Goal: Transaction & Acquisition: Purchase product/service

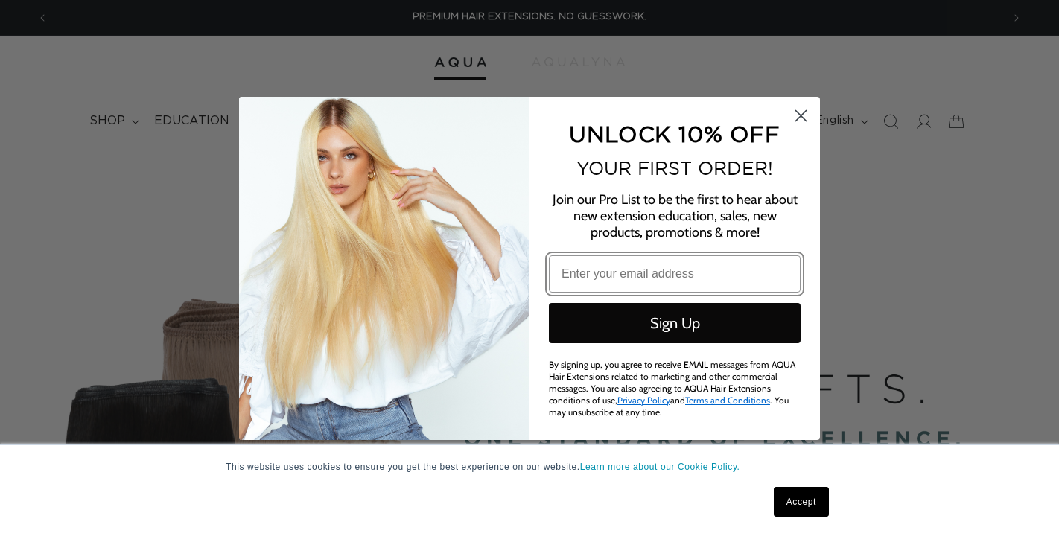
click at [802, 119] on icon "Close dialog" at bounding box center [801, 115] width 10 height 10
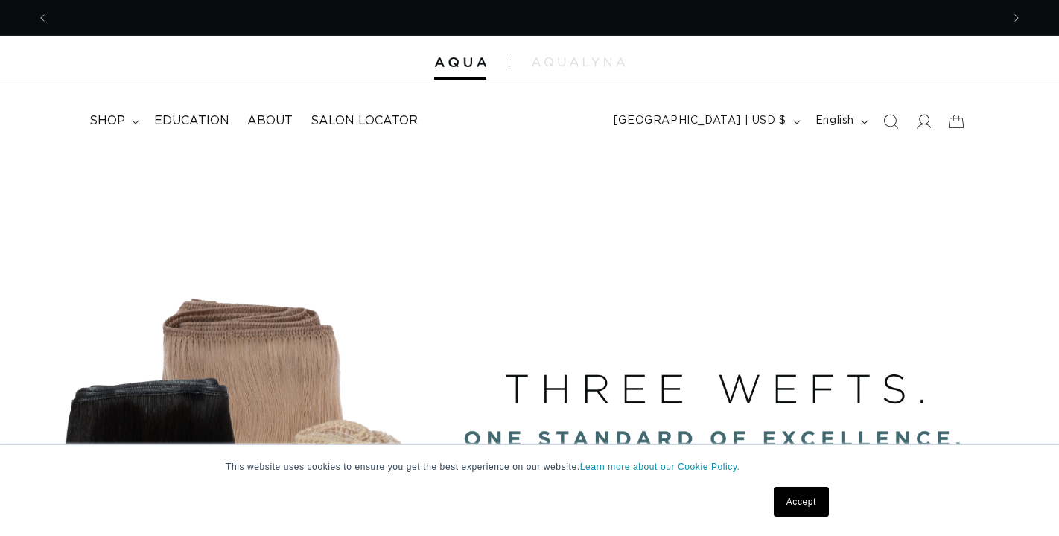
scroll to position [0, 980]
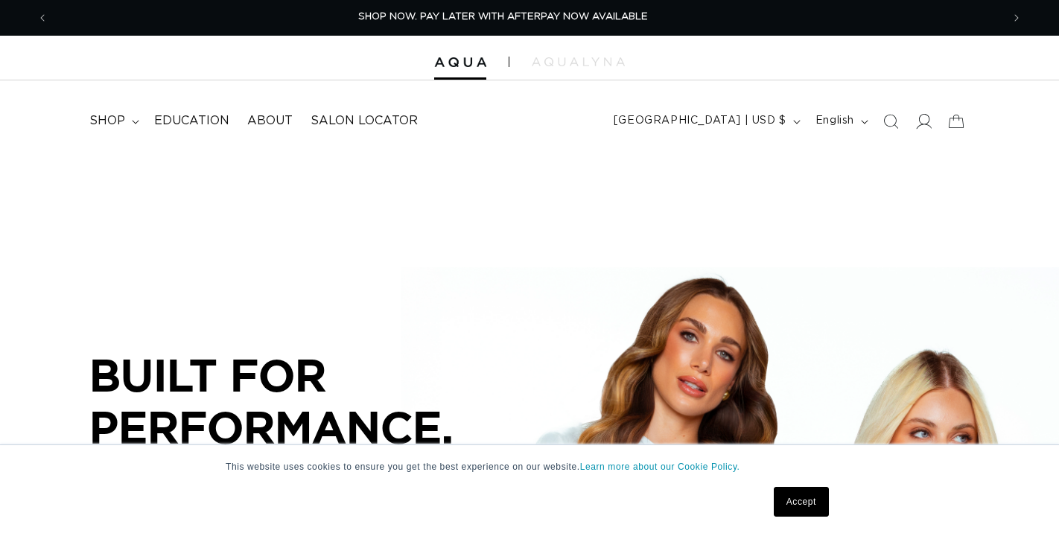
click at [917, 124] on icon at bounding box center [923, 121] width 16 height 16
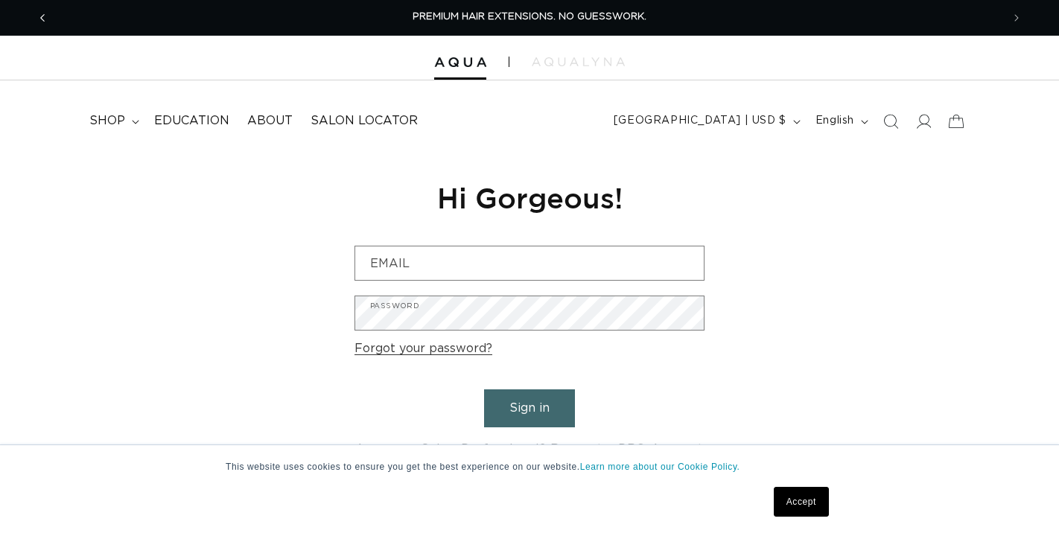
click at [40, 16] on icon "Previous announcement" at bounding box center [42, 18] width 5 height 16
click at [806, 509] on link "Accept" at bounding box center [801, 502] width 55 height 30
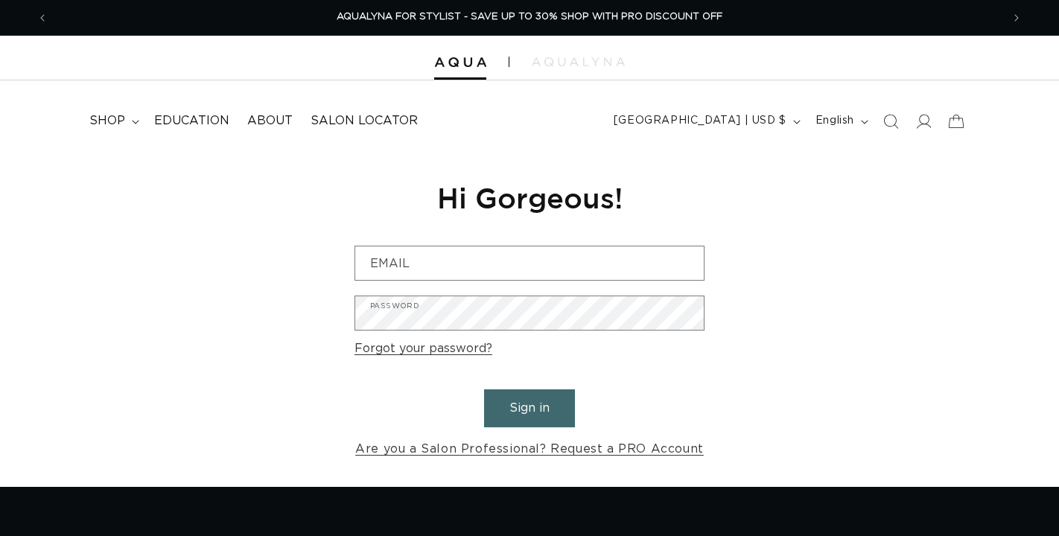
scroll to position [0, 0]
click at [123, 121] on span "shop" at bounding box center [107, 121] width 36 height 16
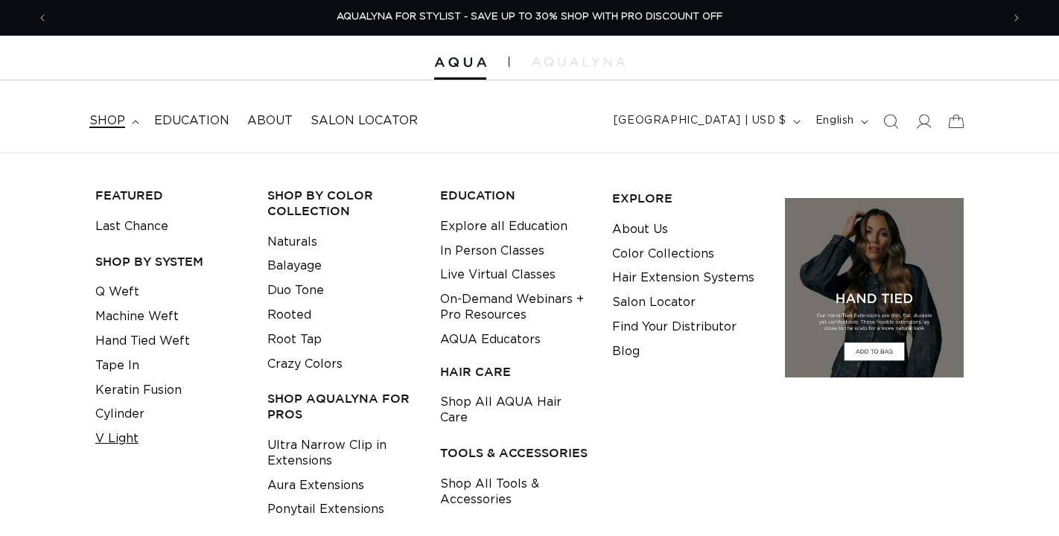
click at [118, 434] on link "V Light" at bounding box center [116, 439] width 43 height 25
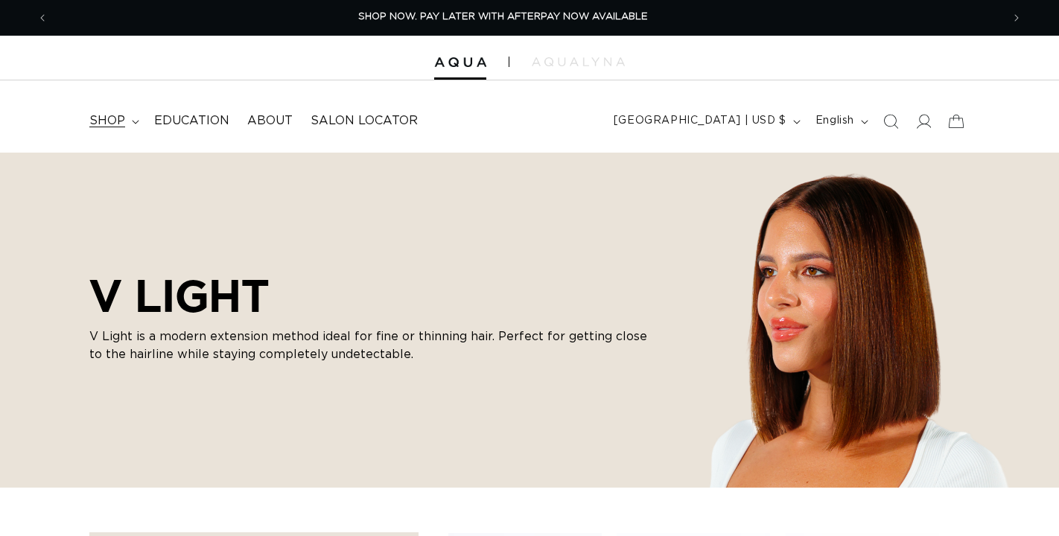
click at [128, 113] on summary "shop" at bounding box center [112, 121] width 65 height 34
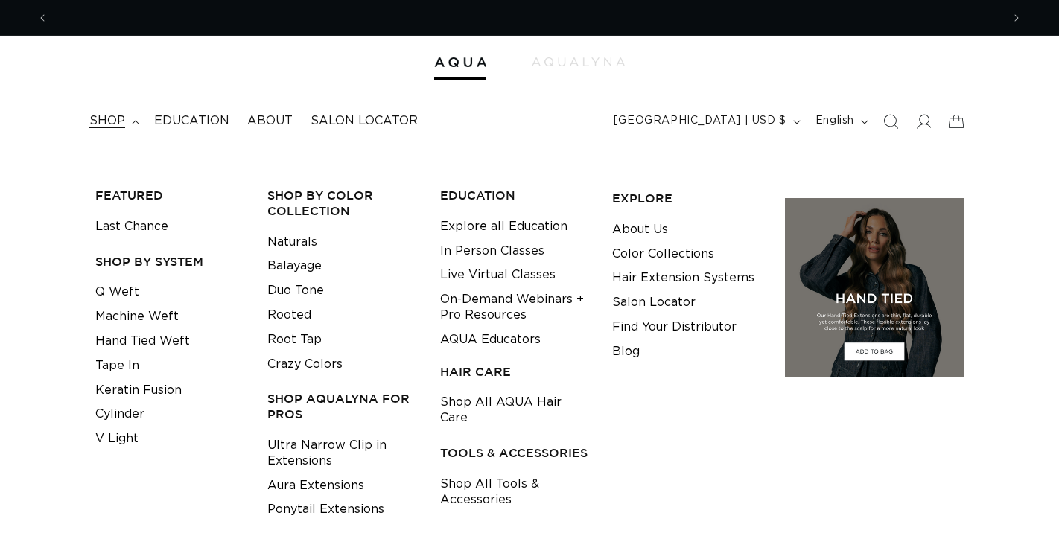
scroll to position [0, 1960]
click at [123, 361] on link "Tape In" at bounding box center [117, 366] width 44 height 25
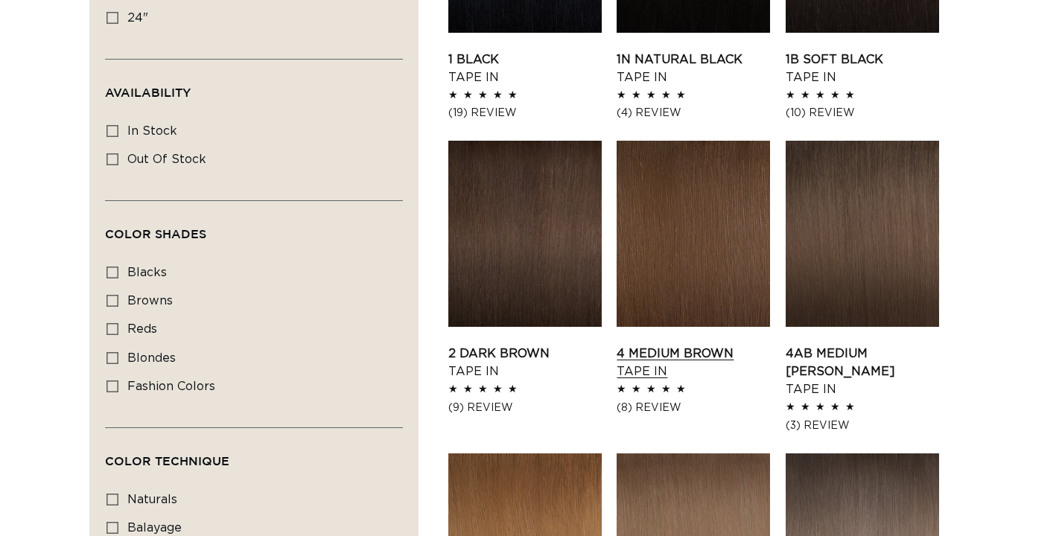
scroll to position [0, 1960]
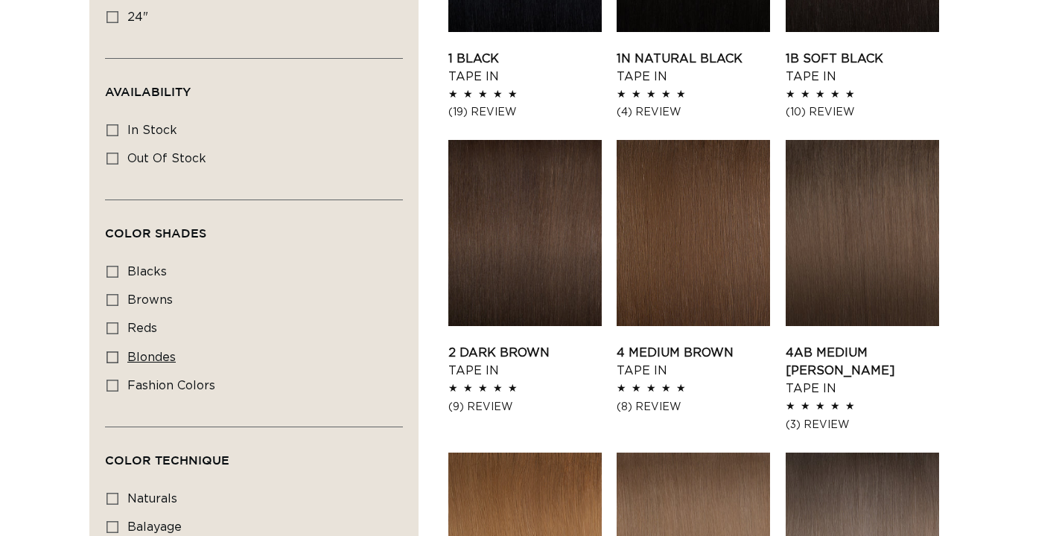
click at [137, 363] on span "blondes" at bounding box center [151, 357] width 48 height 12
click at [118, 363] on input "blondes blondes (29 products)" at bounding box center [112, 357] width 12 height 12
checkbox input "true"
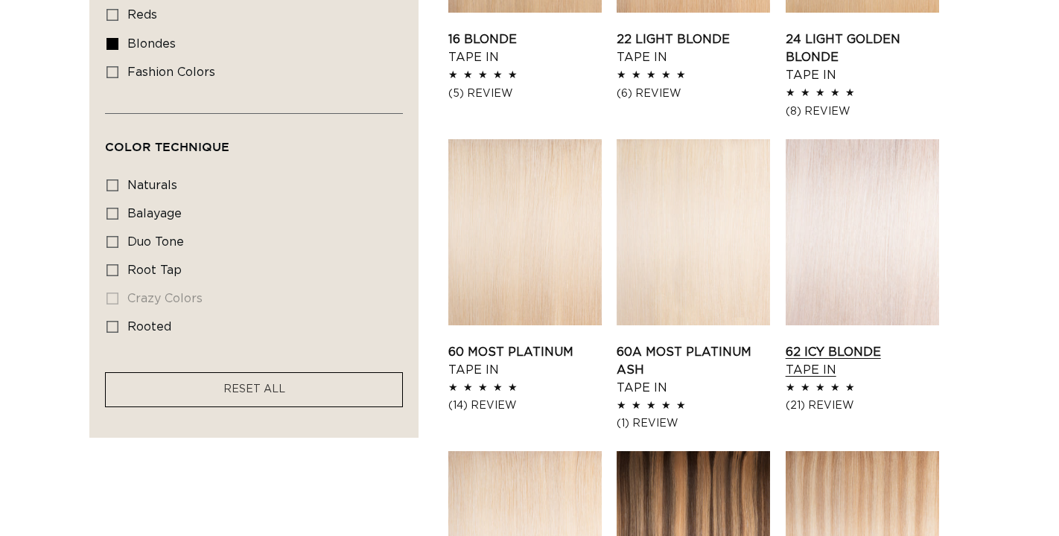
scroll to position [0, 980]
click at [856, 343] on link "62 Icy Blonde Tape In" at bounding box center [862, 361] width 153 height 36
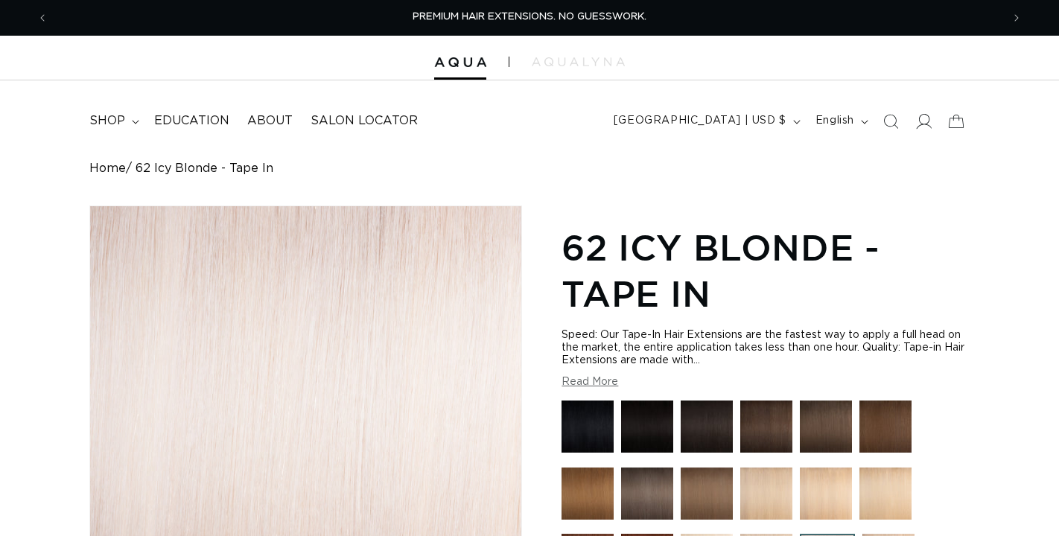
click at [928, 122] on icon at bounding box center [923, 121] width 16 height 16
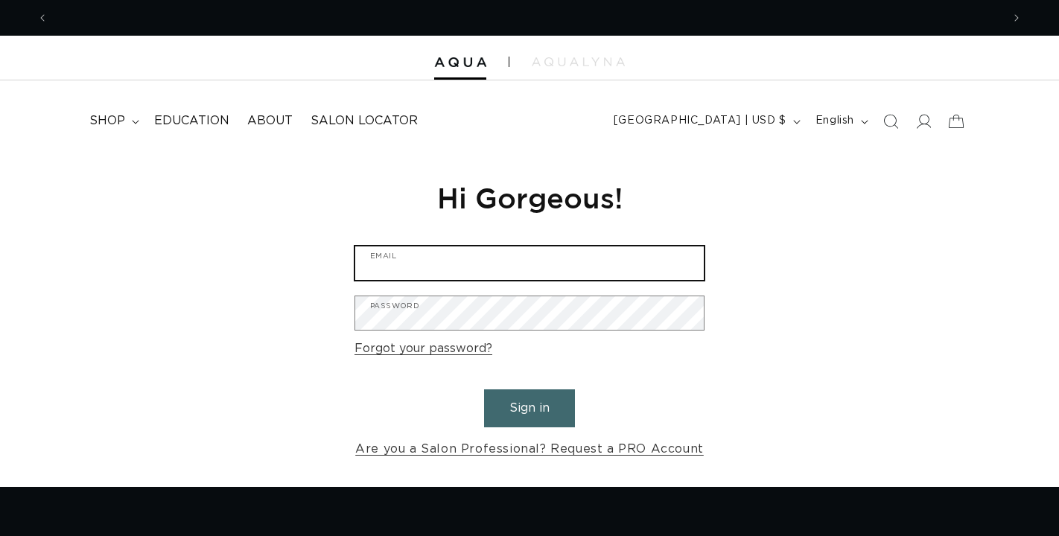
scroll to position [0, 980]
click at [422, 257] on input "Email" at bounding box center [529, 263] width 348 height 34
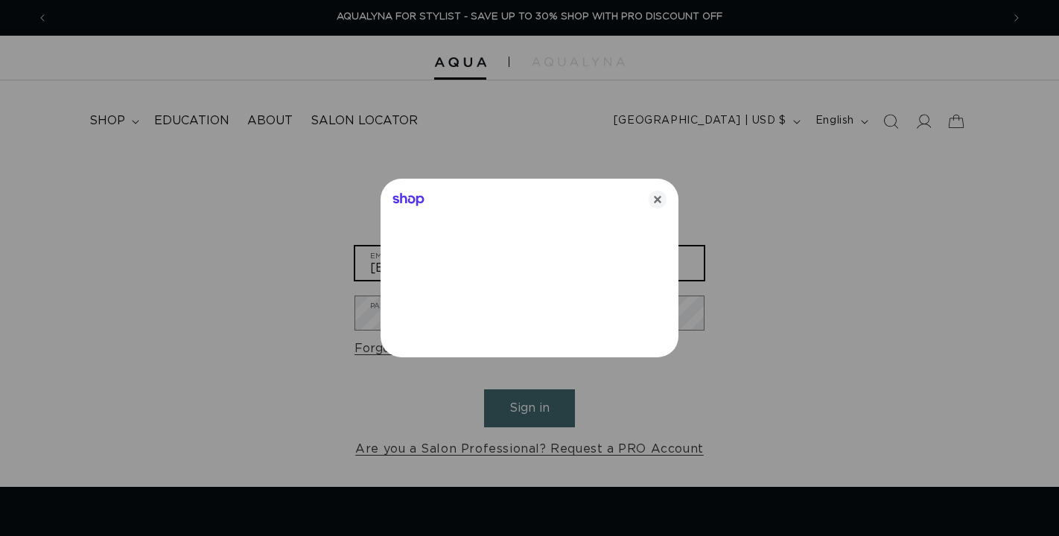
type input "[EMAIL_ADDRESS][DOMAIN_NAME]"
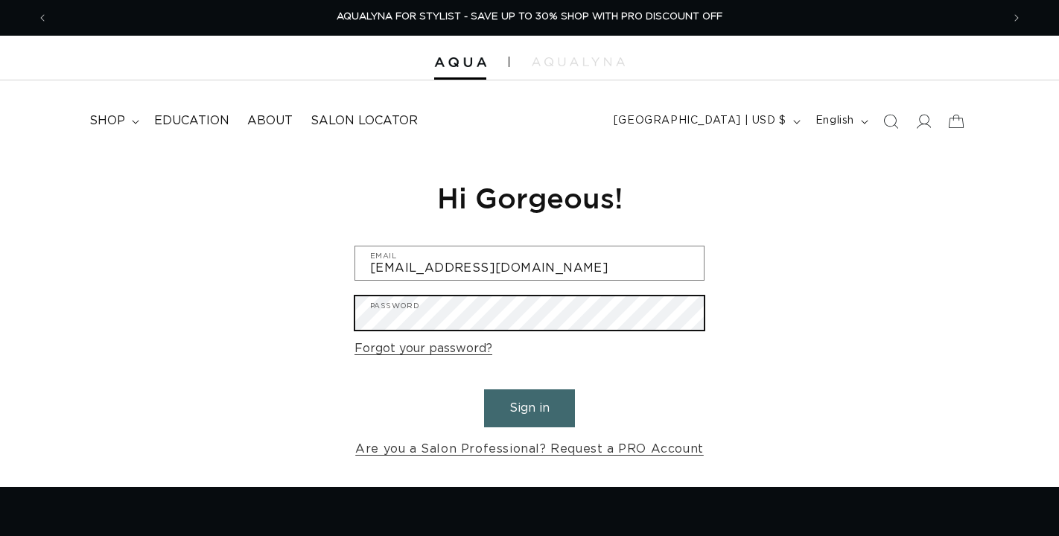
click at [529, 406] on button "Sign in" at bounding box center [529, 408] width 91 height 38
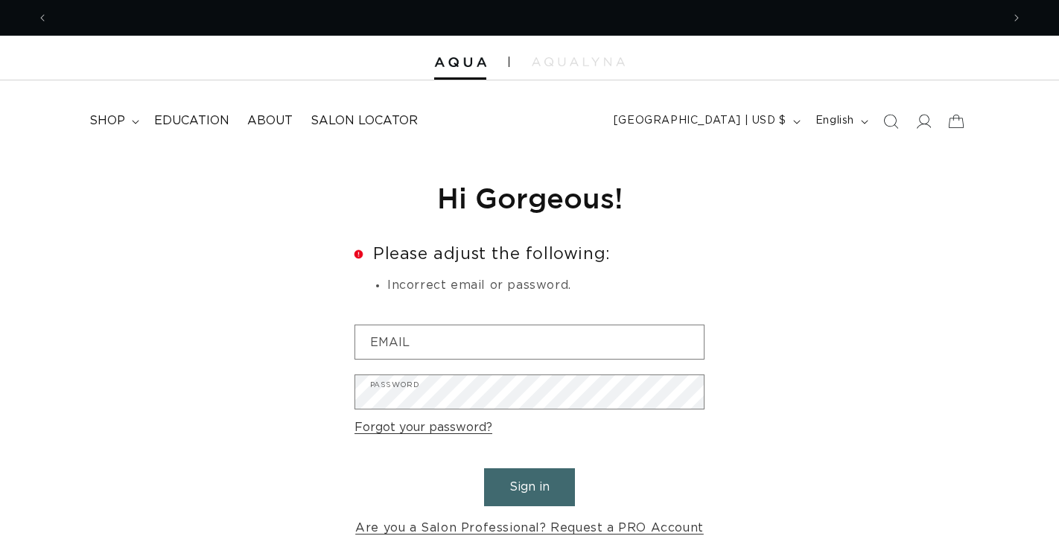
scroll to position [0, 980]
click at [793, 120] on icon "button" at bounding box center [796, 122] width 7 height 4
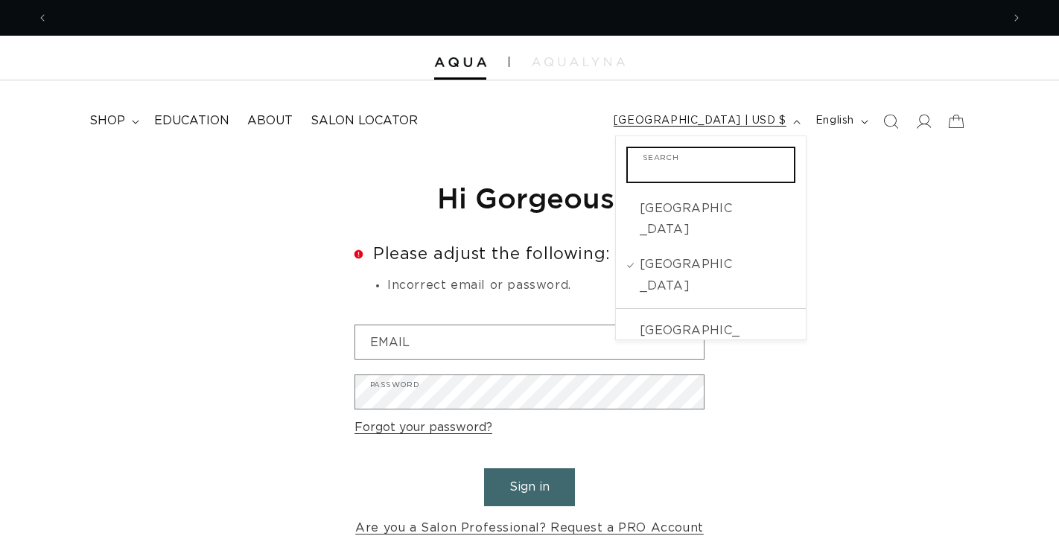
scroll to position [0, 1960]
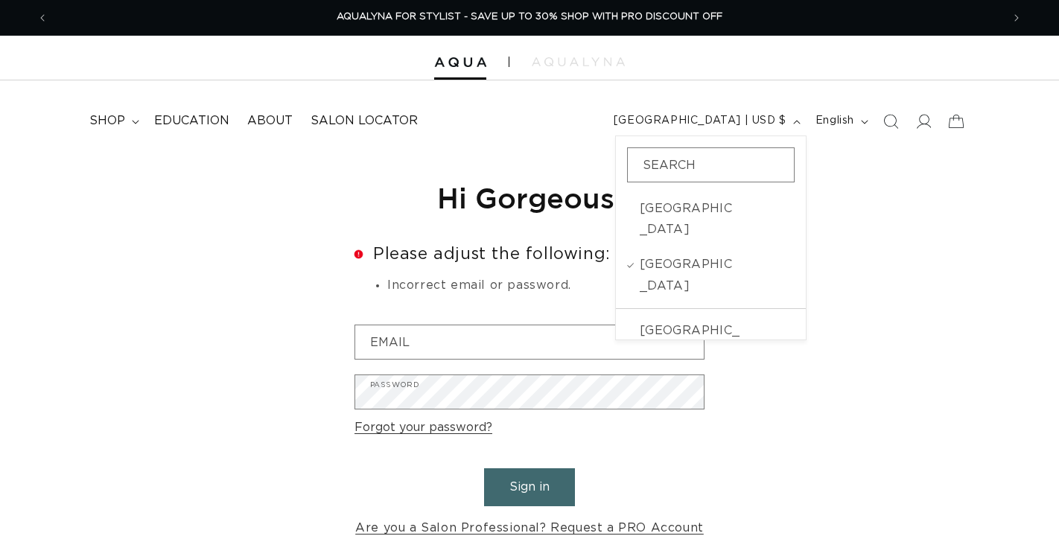
click at [824, 193] on div "Reset your password We will send you an email to reset your password Email Subm…" at bounding box center [529, 359] width 1059 height 413
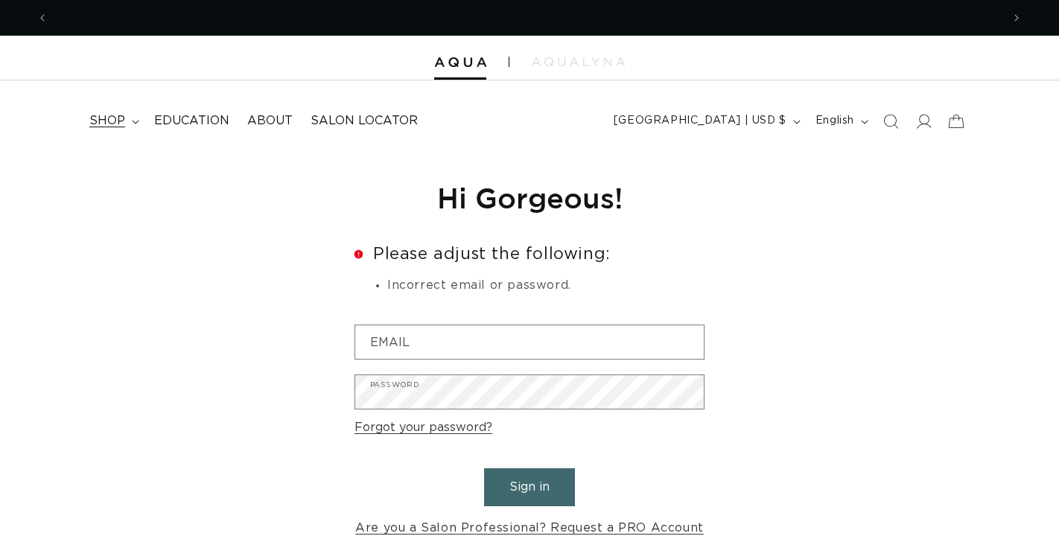
scroll to position [0, 0]
click at [127, 122] on summary "shop" at bounding box center [112, 121] width 65 height 34
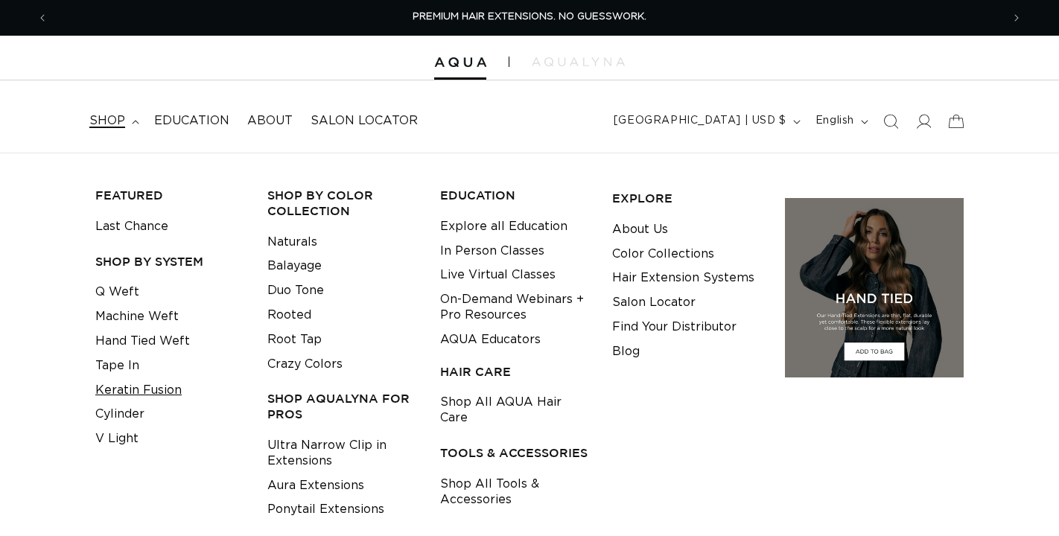
click at [141, 390] on link "Keratin Fusion" at bounding box center [138, 390] width 86 height 25
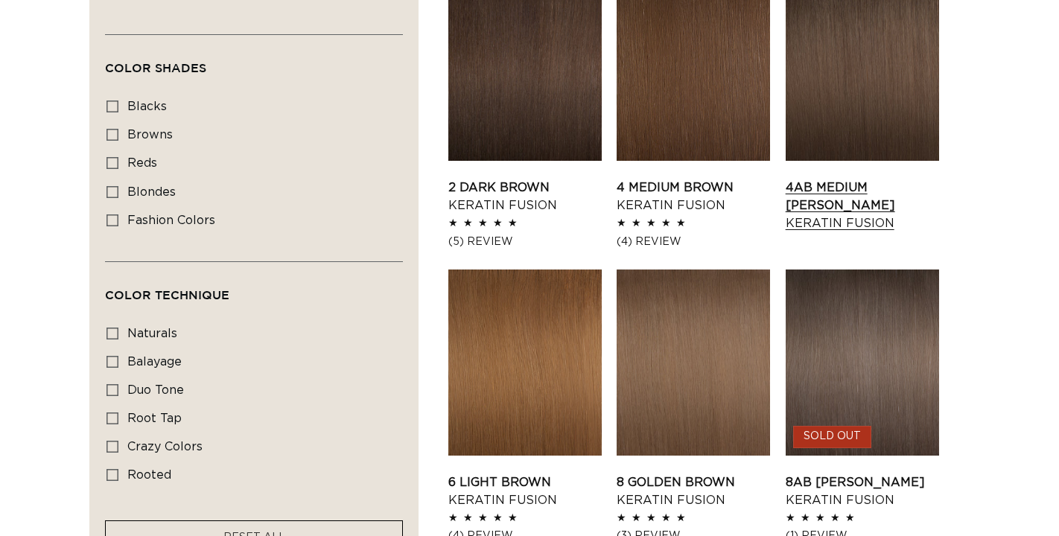
scroll to position [0, 1960]
